Goal: Check status: Check status

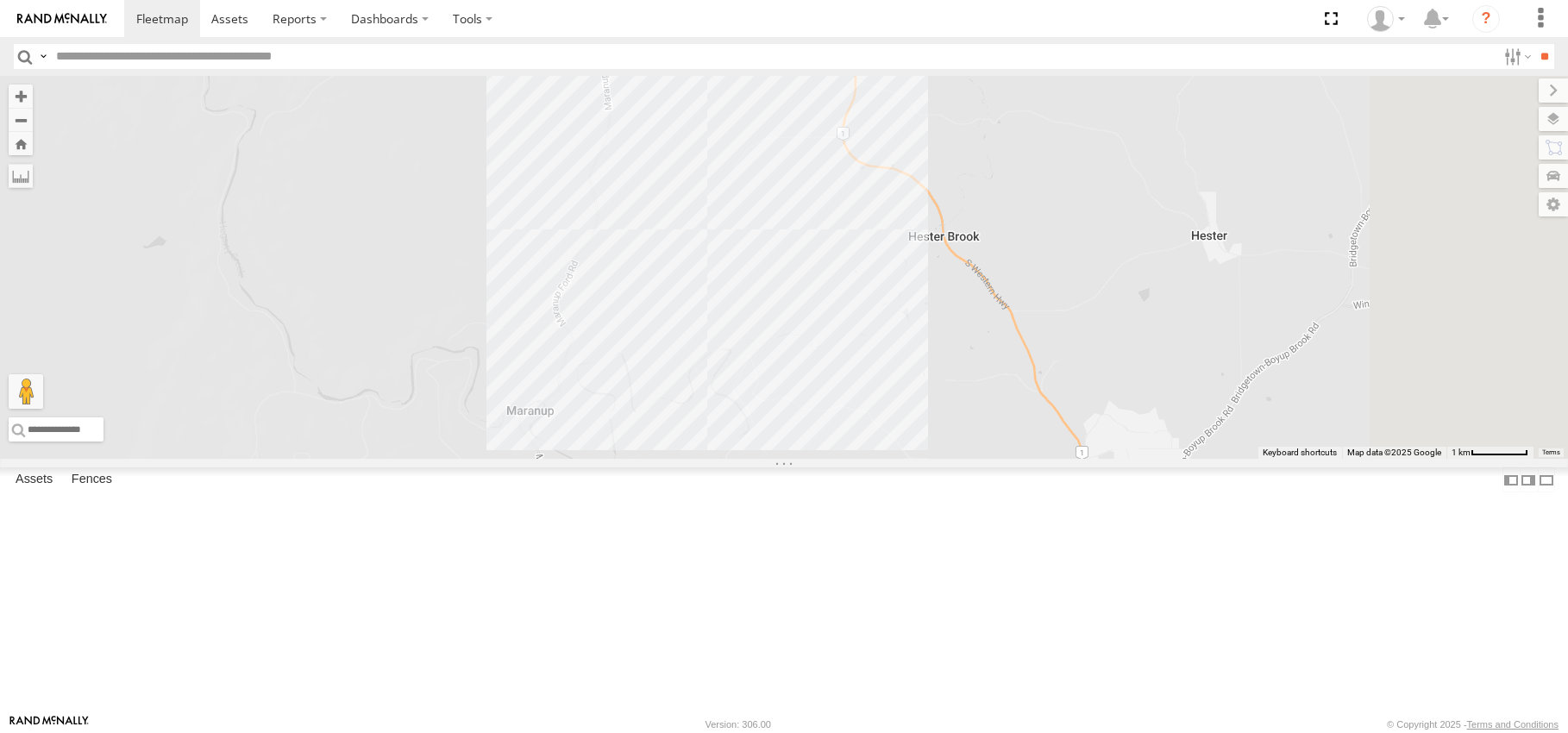
drag, startPoint x: 983, startPoint y: 401, endPoint x: 1058, endPoint y: 631, distance: 241.9
click at [1058, 459] on div "4" at bounding box center [784, 266] width 1568 height 383
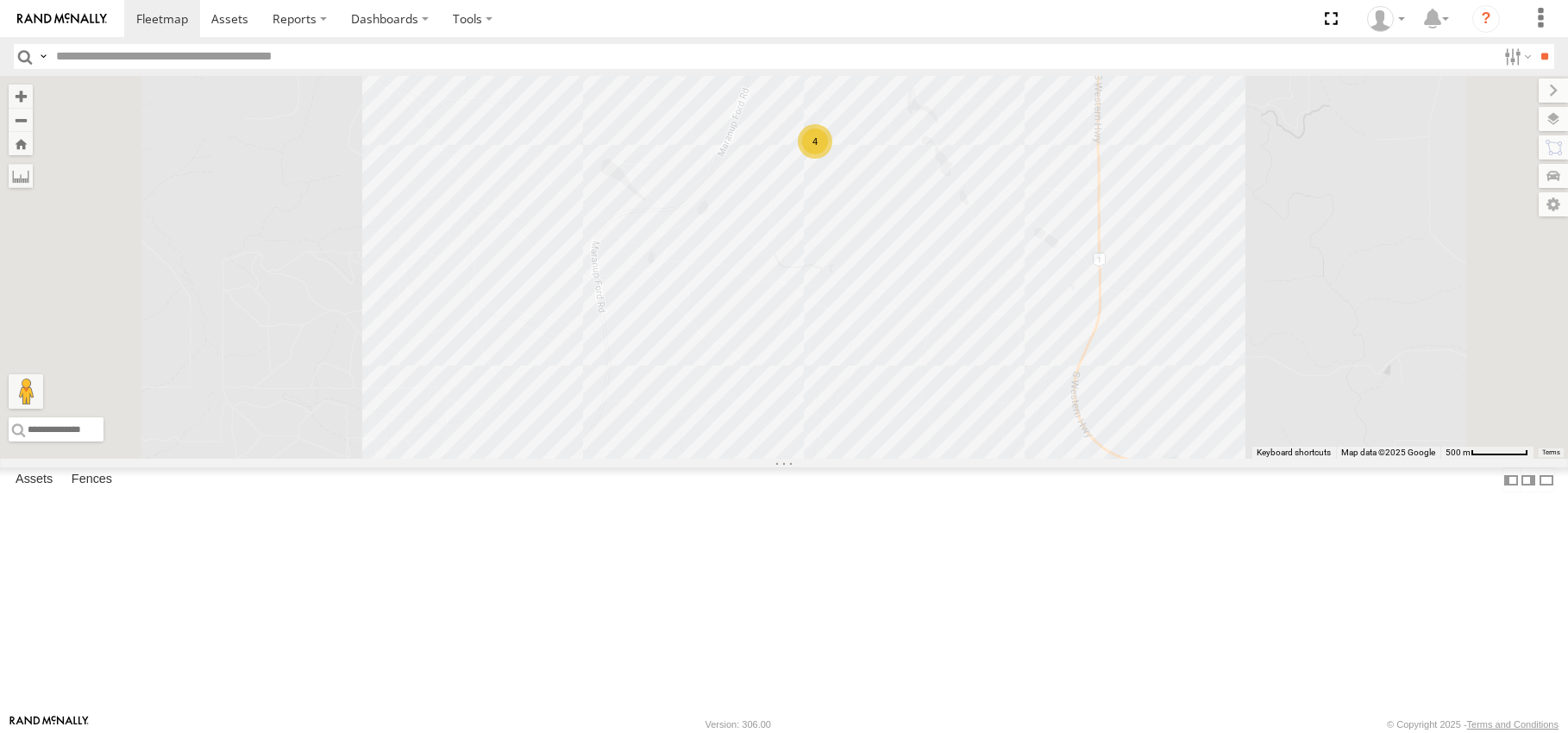
drag, startPoint x: 987, startPoint y: 254, endPoint x: 962, endPoint y: 599, distance: 345.9
click at [962, 459] on div "4 3 2" at bounding box center [784, 266] width 1568 height 383
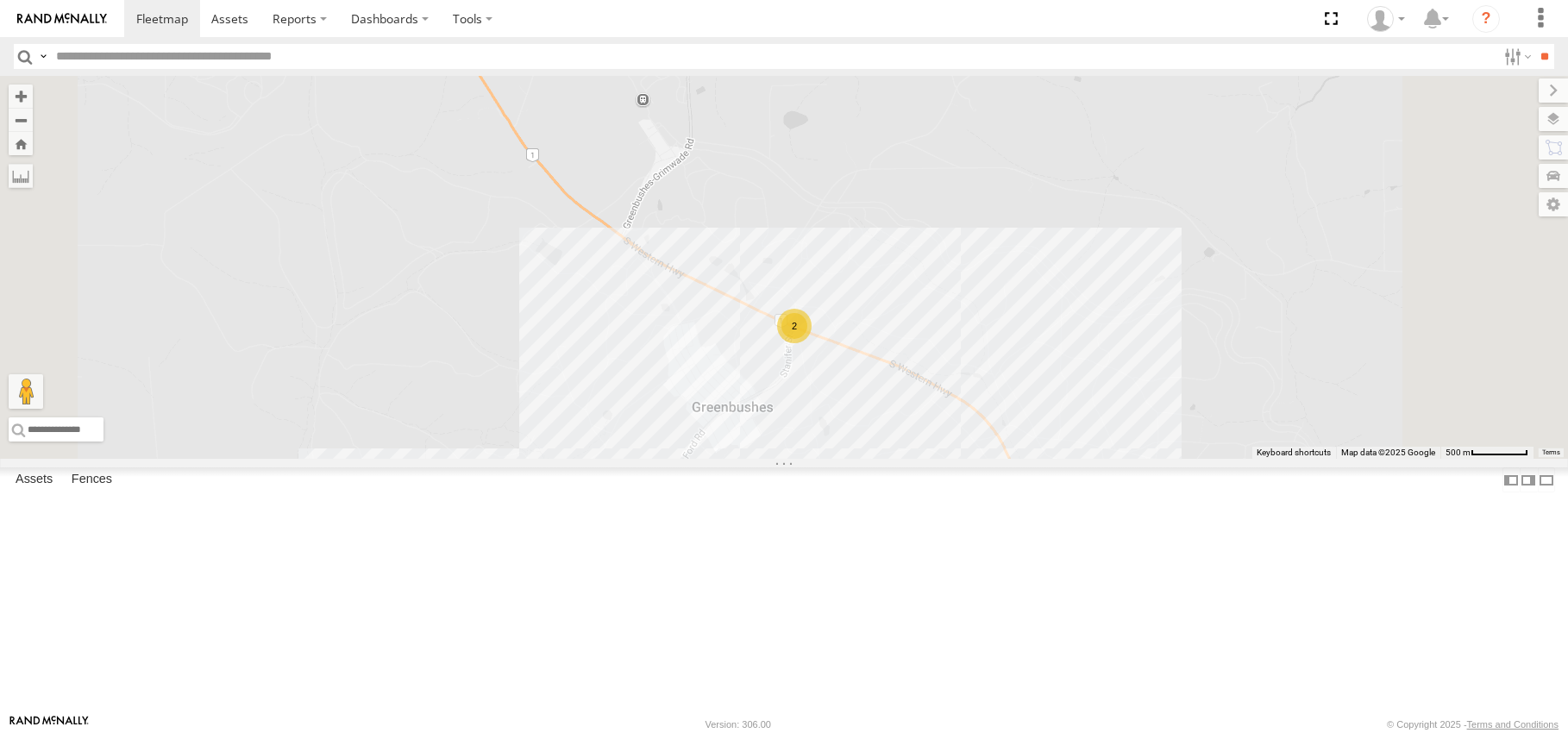
click at [811, 344] on div "2" at bounding box center [793, 326] width 34 height 34
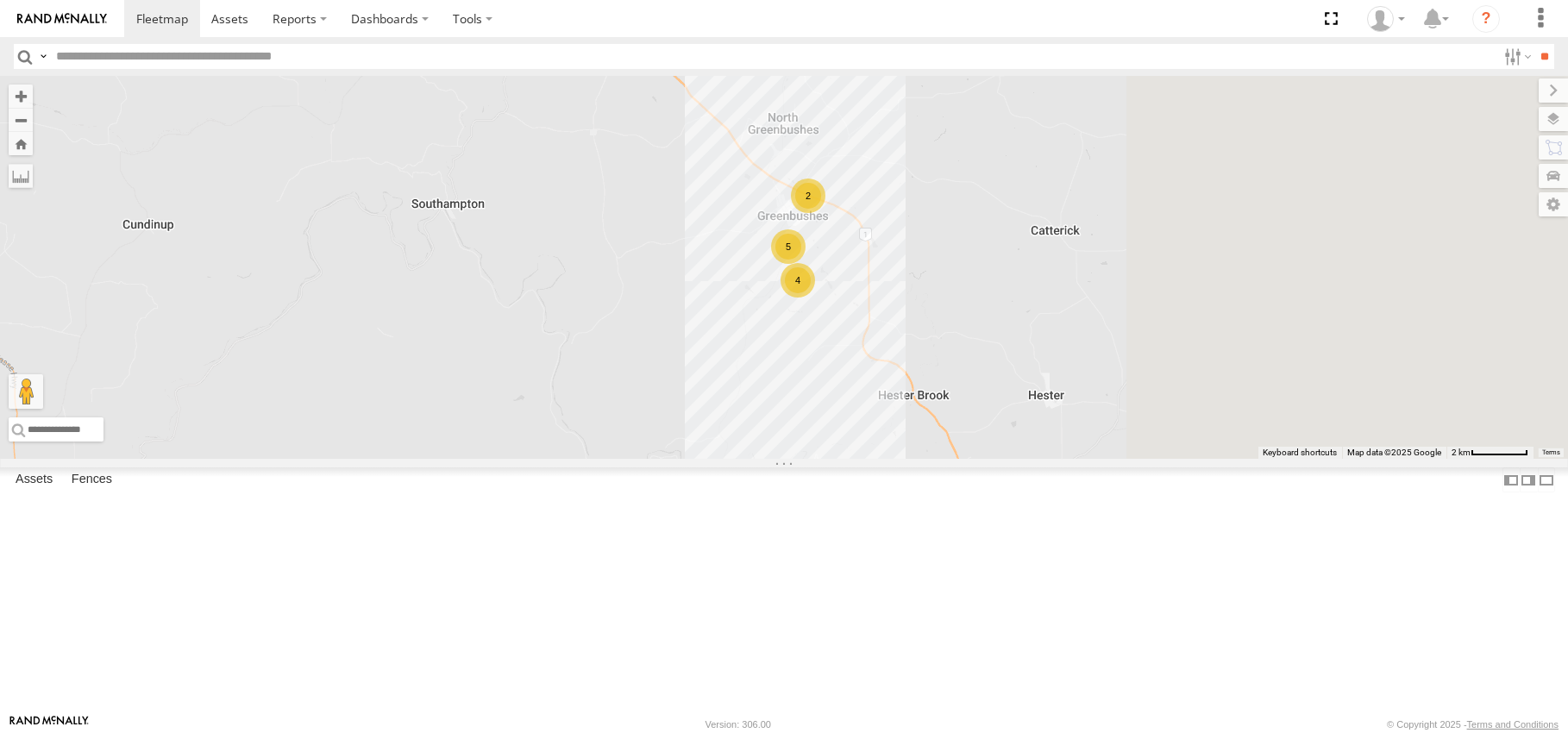
drag, startPoint x: 1194, startPoint y: 464, endPoint x: 840, endPoint y: 482, distance: 354.5
click at [840, 459] on div "2 4 5" at bounding box center [784, 266] width 1568 height 383
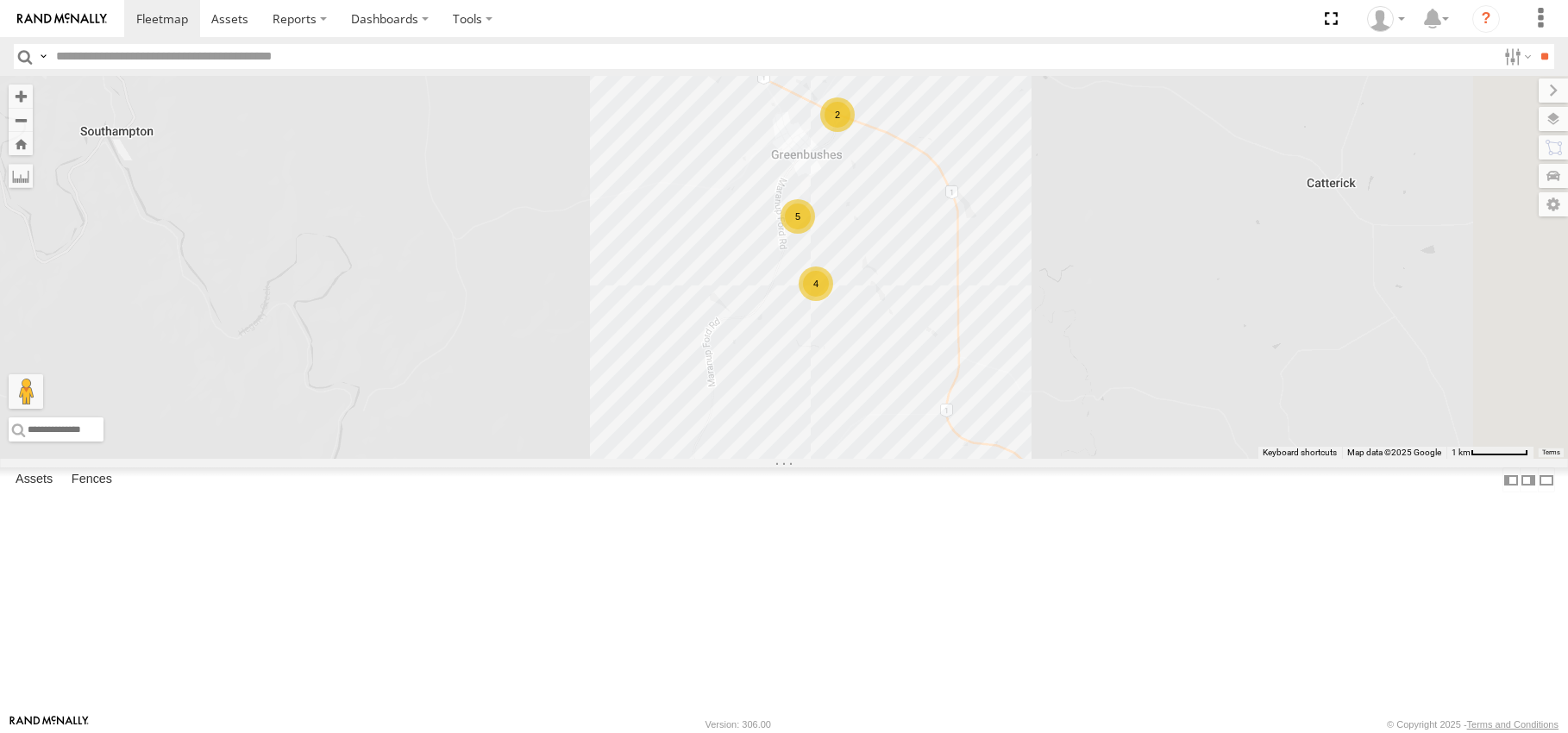
drag, startPoint x: 889, startPoint y: 382, endPoint x: 696, endPoint y: 466, distance: 210.5
click at [696, 459] on div "2 4 5" at bounding box center [784, 266] width 1568 height 383
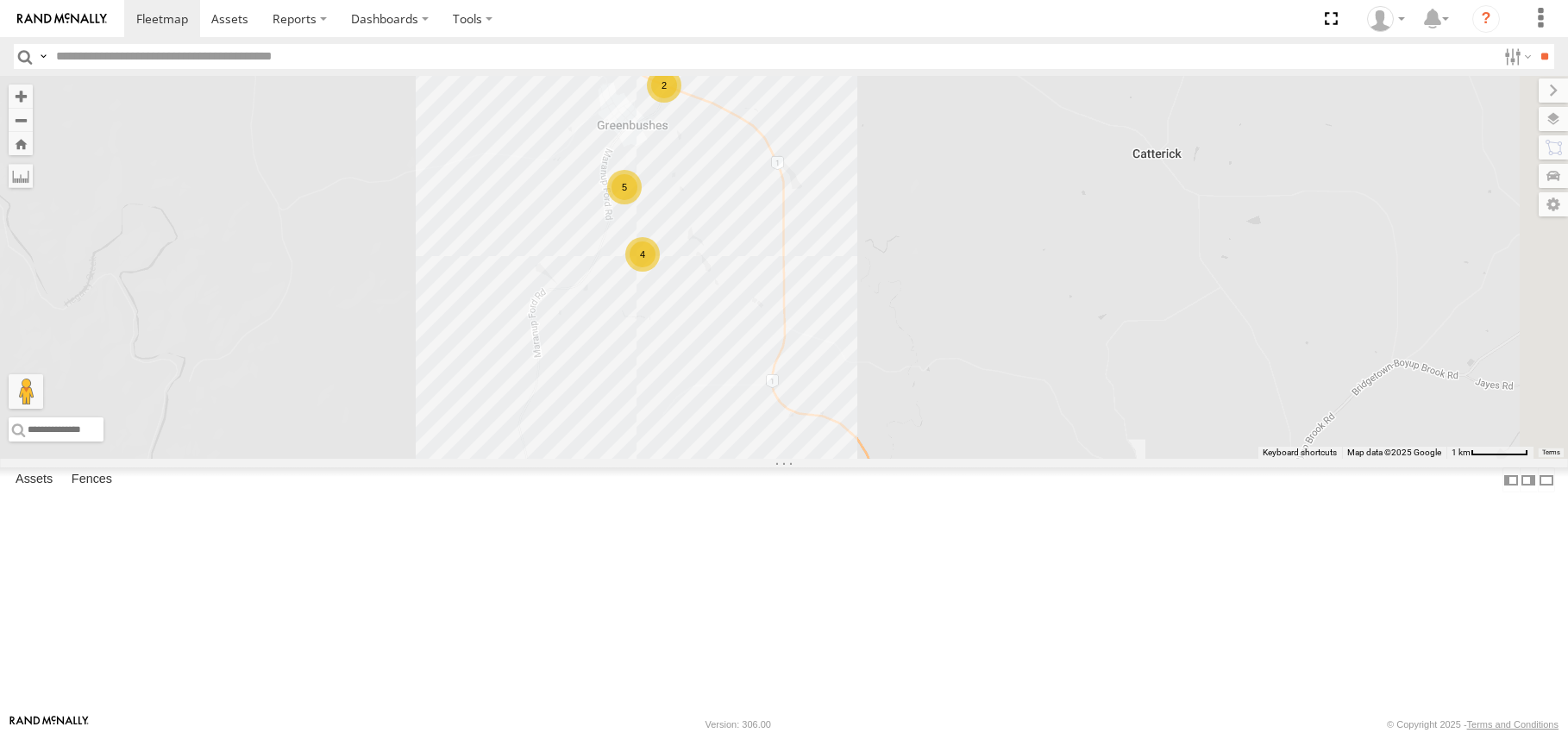
drag, startPoint x: 954, startPoint y: 355, endPoint x: 1055, endPoint y: 409, distance: 114.5
click at [1055, 409] on div "2 4 5" at bounding box center [784, 266] width 1568 height 383
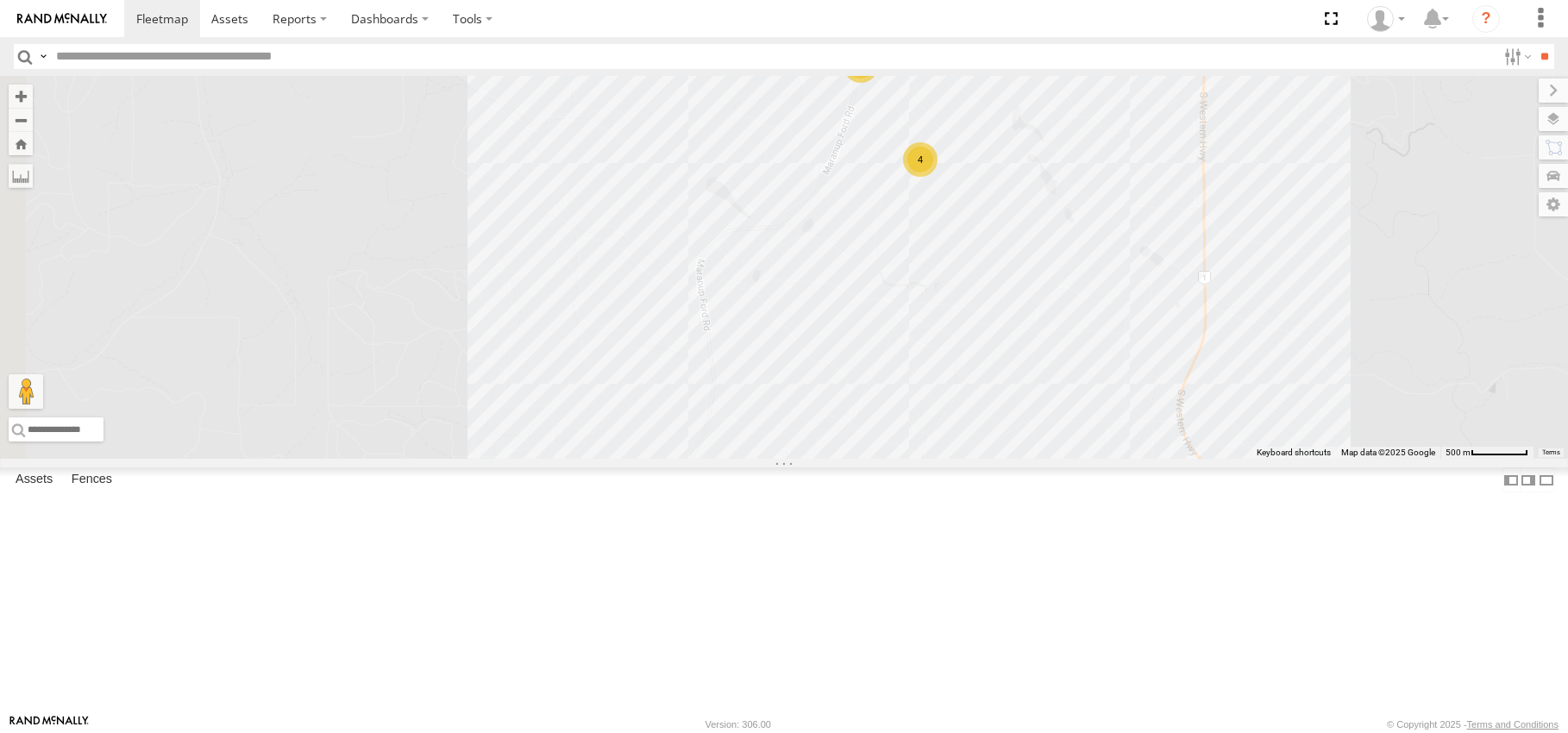
click at [938, 177] on div "4" at bounding box center [920, 159] width 34 height 34
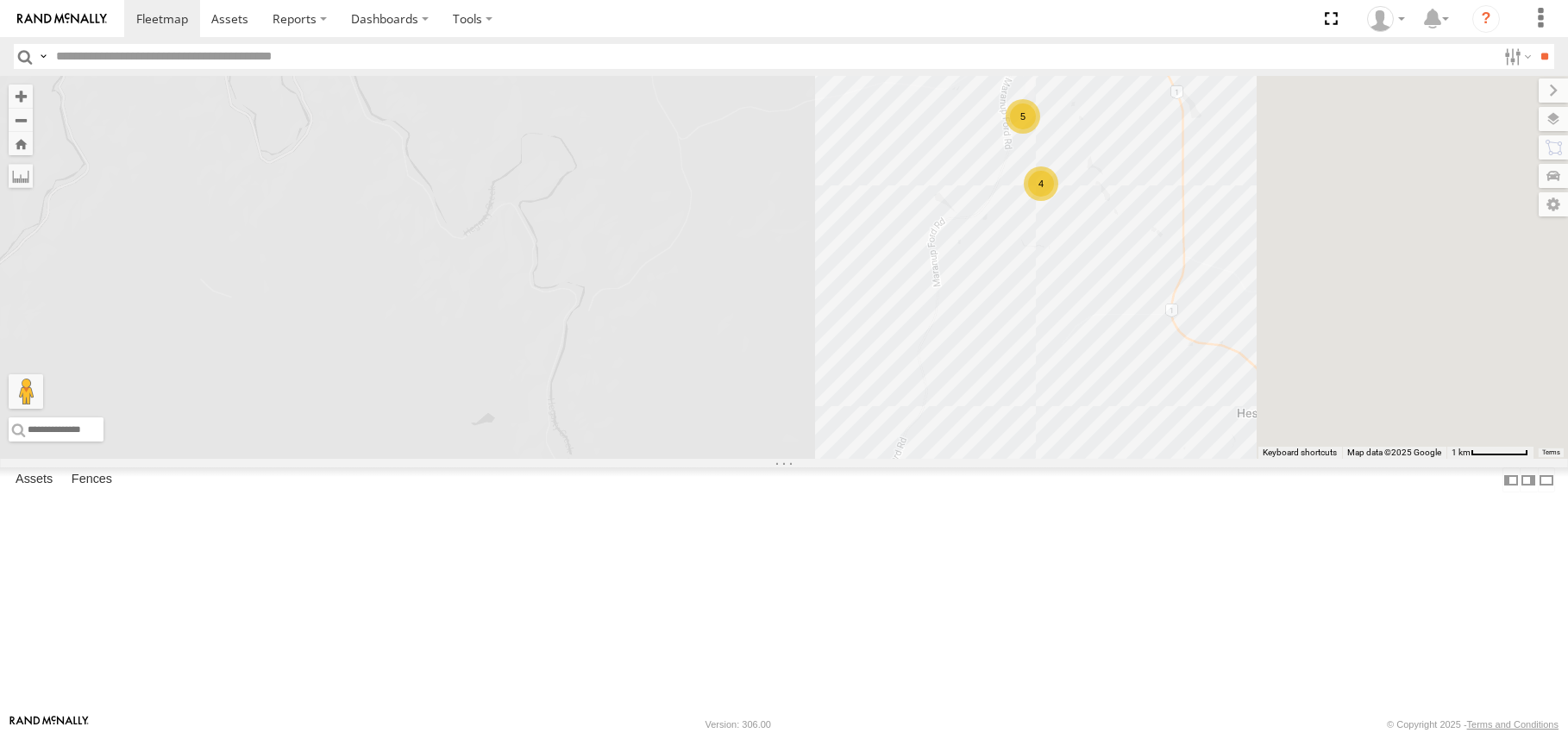
drag, startPoint x: 1198, startPoint y: 447, endPoint x: 795, endPoint y: 525, distance: 410.5
click at [785, 459] on div "2 4 5" at bounding box center [784, 266] width 1568 height 383
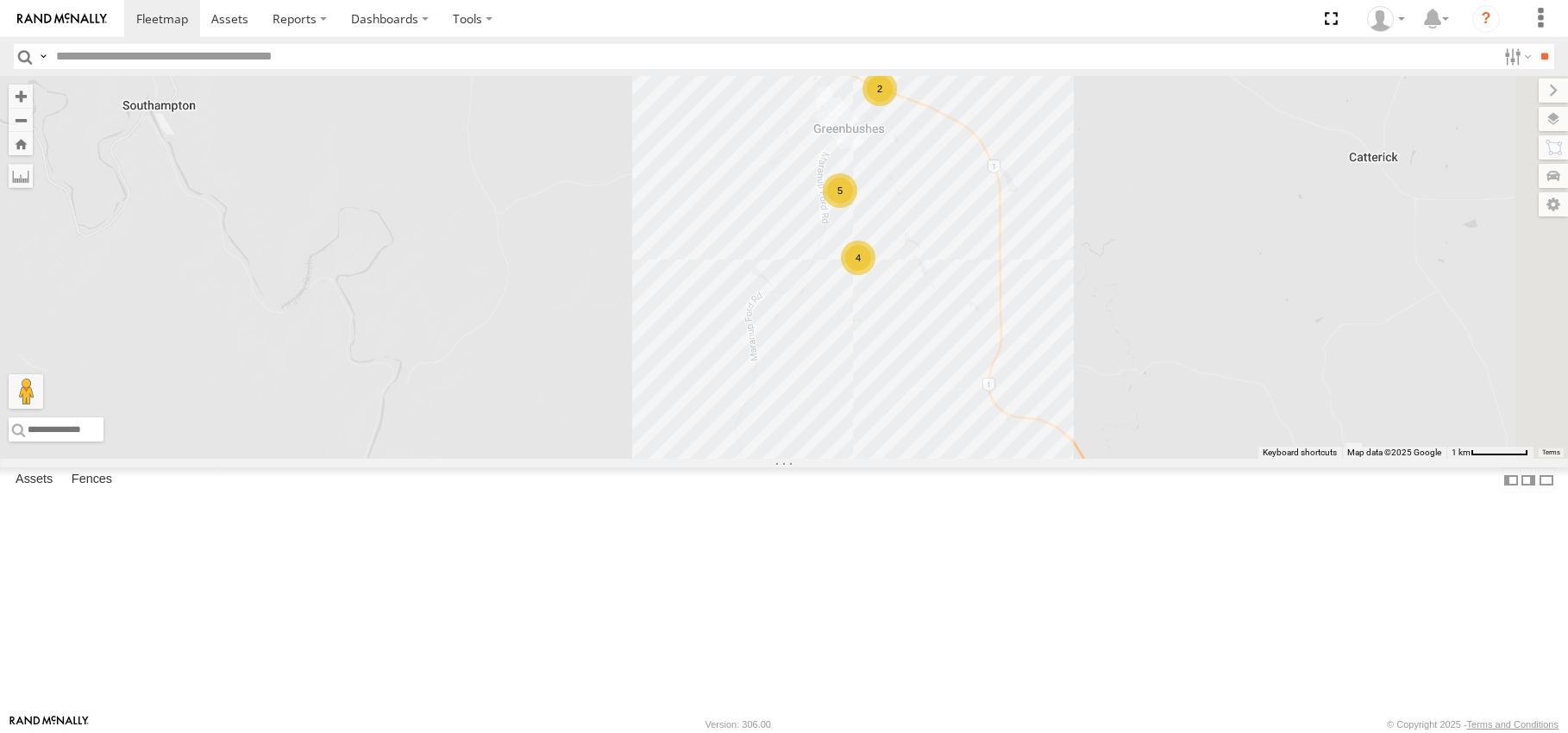
drag, startPoint x: 875, startPoint y: 454, endPoint x: 863, endPoint y: 480, distance: 28.6
click at [863, 459] on div "2 4 5" at bounding box center [784, 266] width 1568 height 383
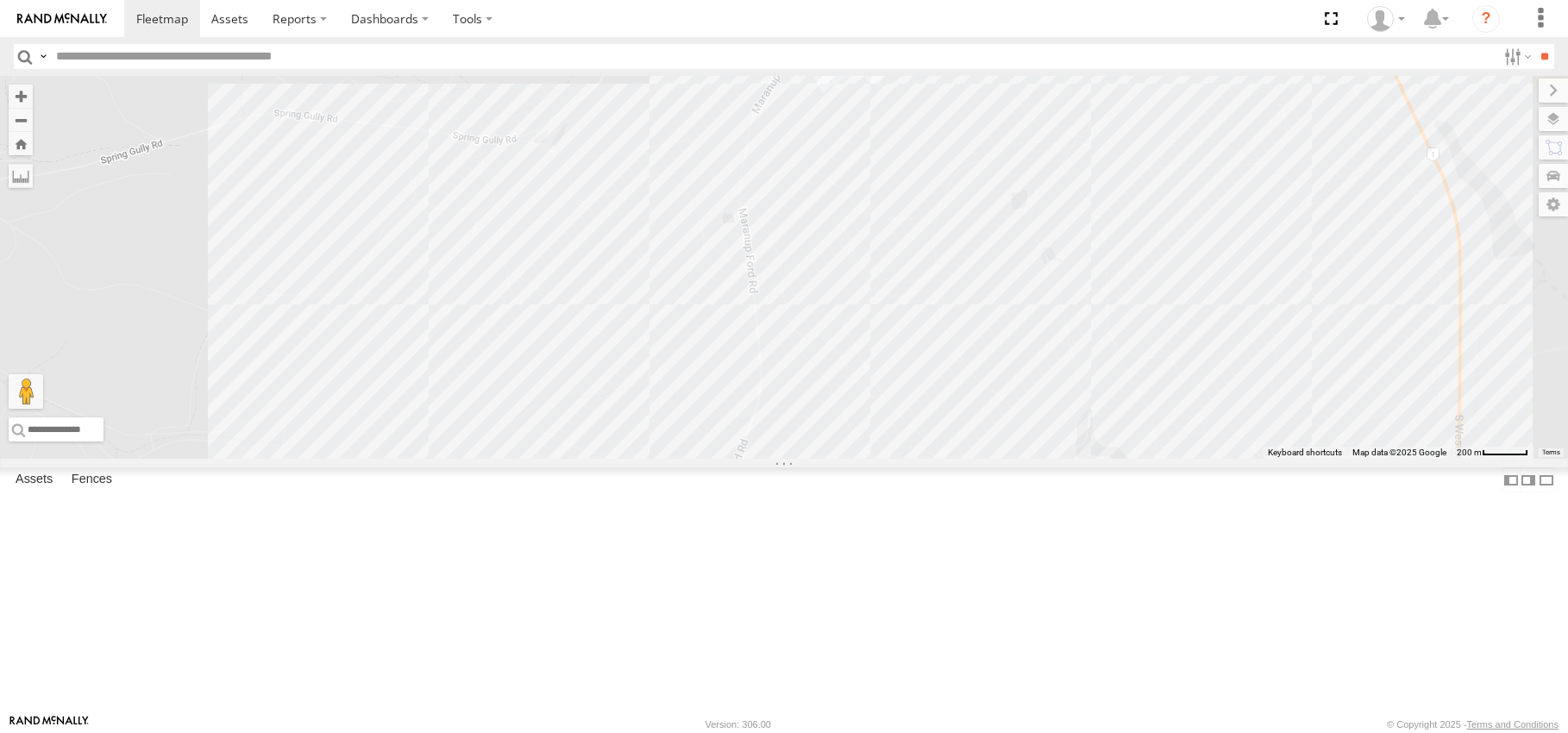
drag, startPoint x: 996, startPoint y: 200, endPoint x: 901, endPoint y: 711, distance: 519.8
click at [974, 459] on div "4" at bounding box center [784, 266] width 1568 height 383
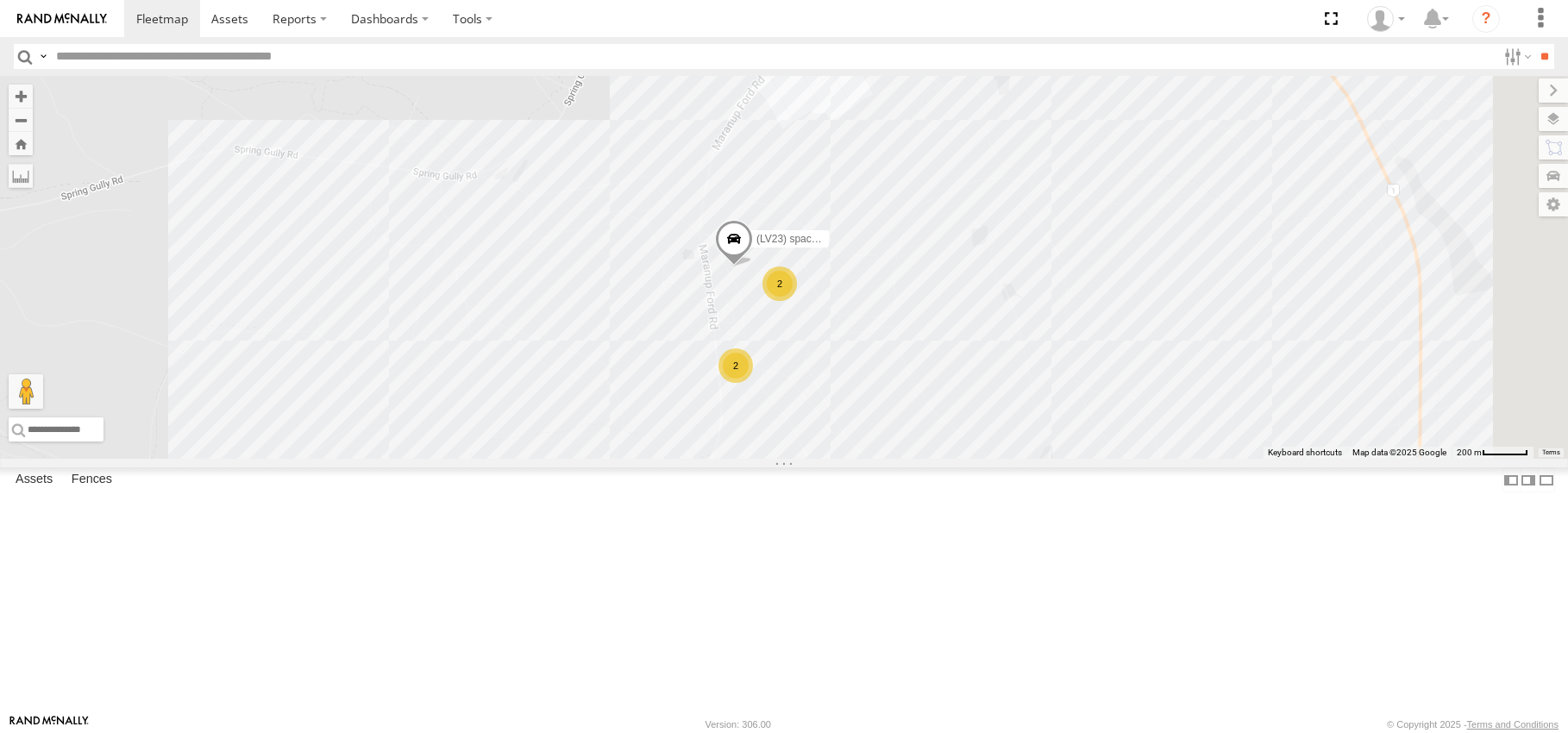
click at [752, 383] on div "2" at bounding box center [735, 365] width 34 height 34
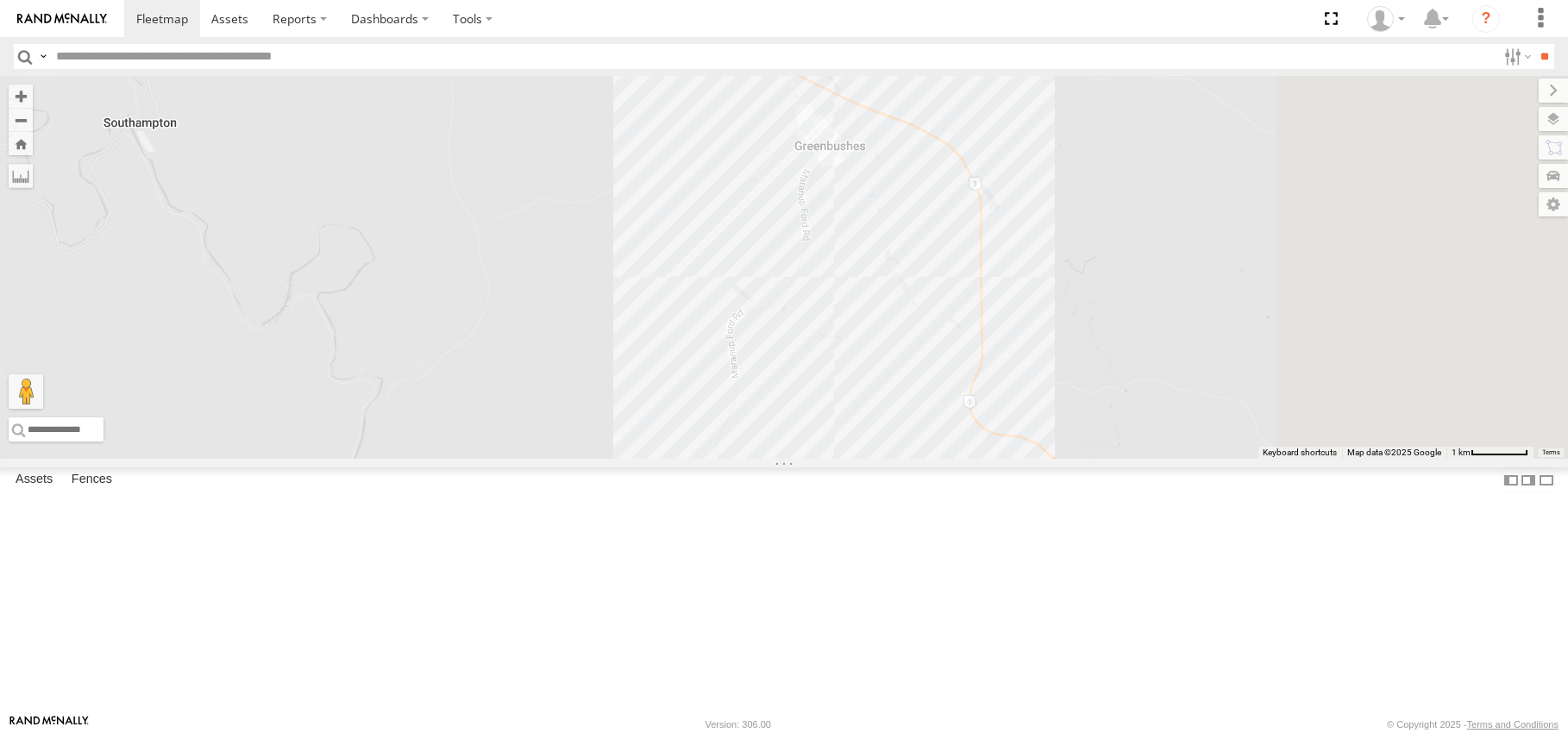
drag, startPoint x: 1313, startPoint y: 444, endPoint x: 507, endPoint y: 440, distance: 806.0
click at [460, 459] on div "lv18 (LV7) Triton (LV4) Mazda (TR2) 4675504127 (LV 11). Patrol (LV6) Ash Ute" at bounding box center [784, 266] width 1568 height 383
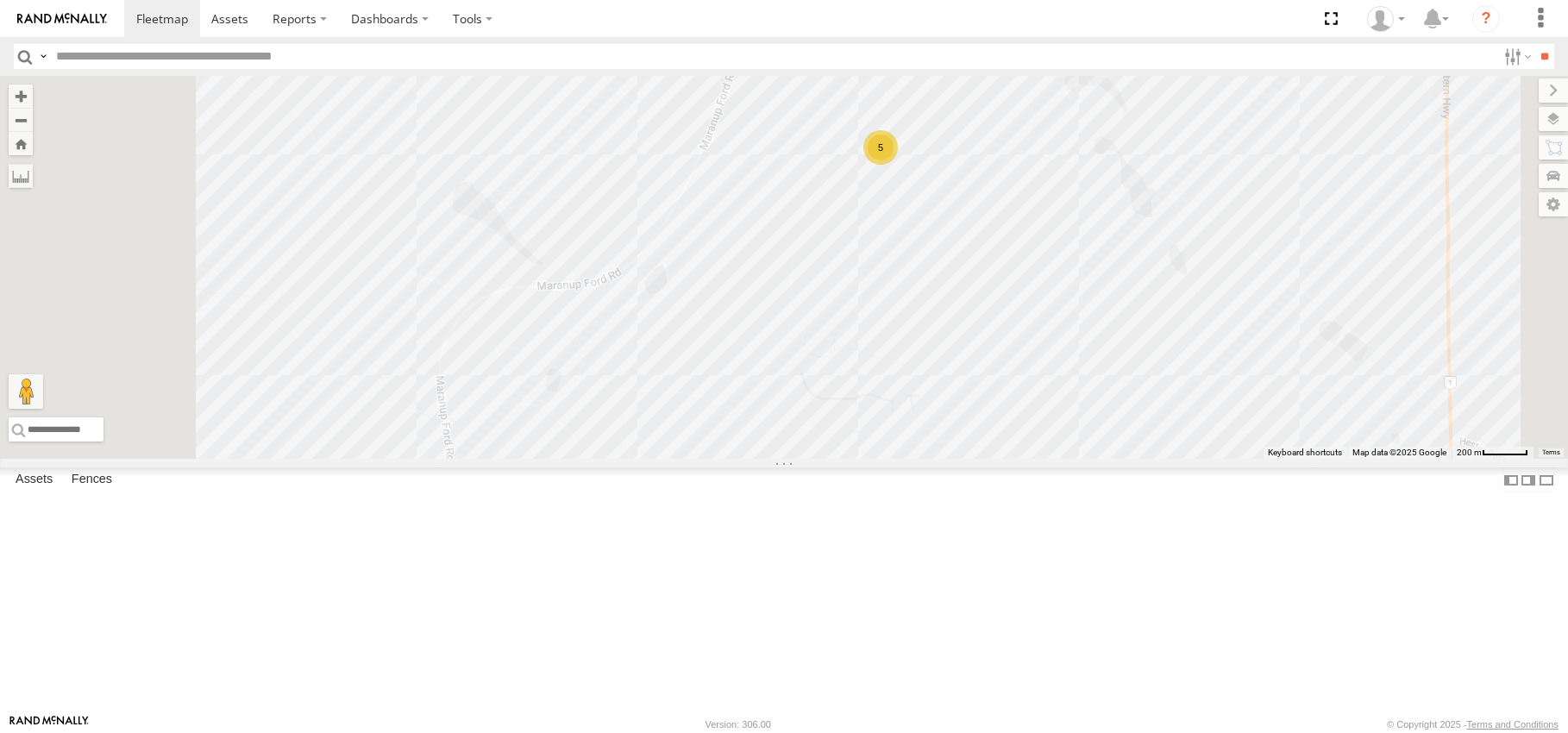
drag, startPoint x: 826, startPoint y: 305, endPoint x: 848, endPoint y: 478, distance: 174.4
click at [847, 459] on div "lv18 (LV7) Triton (LV4) Mazda (TR2) 4675504127 (LV 11). Patrol (LV6) Ash Ute (L…" at bounding box center [784, 266] width 1568 height 383
click at [901, 167] on div "5" at bounding box center [884, 149] width 34 height 34
